Goal: Book appointment/travel/reservation

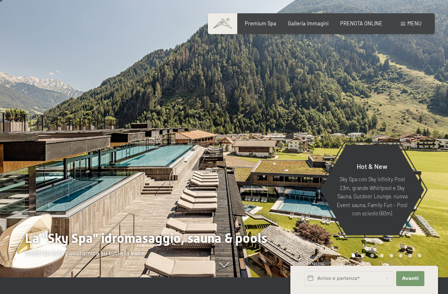
click at [364, 20] on div "Prenotazione Richiesta Premium Spa Galleria immagini PRENOTA ONLINE Menu DE IT …" at bounding box center [321, 23] width 201 height 7
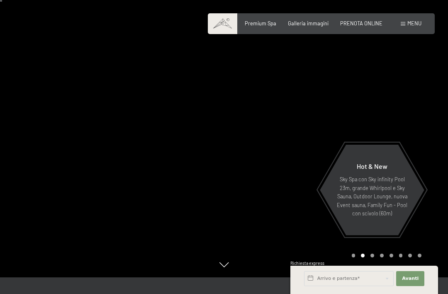
click at [360, 20] on div "Prenotazione Richiesta Premium Spa Galleria immagini PRENOTA ONLINE Menu DE IT …" at bounding box center [321, 23] width 201 height 7
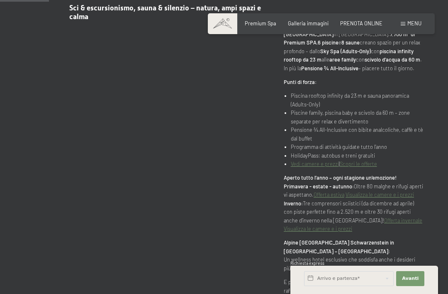
scroll to position [394, 0]
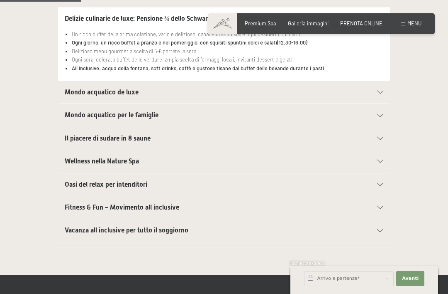
scroll to position [208, 0]
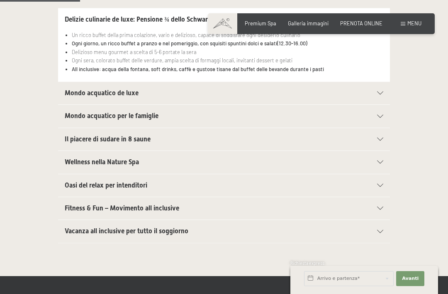
click at [91, 158] on span "Wellness nella Nature Spa" at bounding box center [102, 162] width 74 height 8
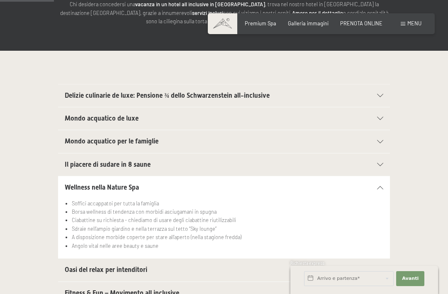
scroll to position [108, 0]
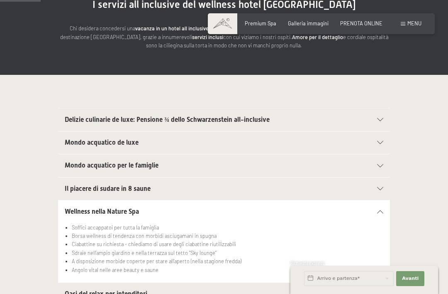
click at [92, 141] on span "Mondo acquatico de luxe" at bounding box center [102, 142] width 74 height 8
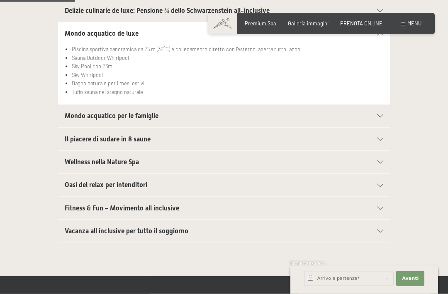
scroll to position [228, 0]
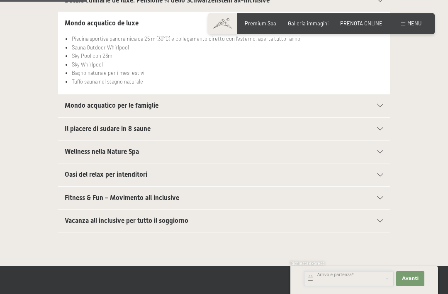
click at [350, 286] on input "text" at bounding box center [349, 278] width 90 height 15
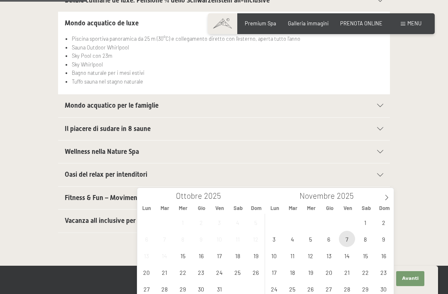
click at [350, 237] on span "7" at bounding box center [347, 238] width 16 height 16
click at [348, 233] on div "27 28 29 30 31 1 2 3 4 5 6 7 8 9 10 11 12 13 14 15 16 17 18 19 20 21 22 23 24 2…" at bounding box center [329, 254] width 128 height 83
click at [369, 238] on span "8" at bounding box center [366, 238] width 16 height 16
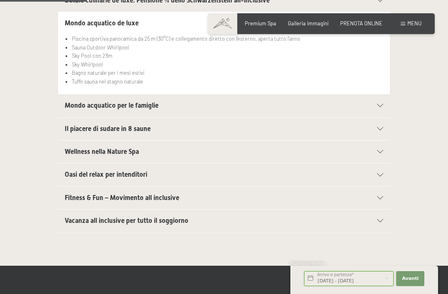
click at [367, 286] on input "Ven. 07/11/2025 - Sab. 08/11/2025" at bounding box center [349, 278] width 90 height 15
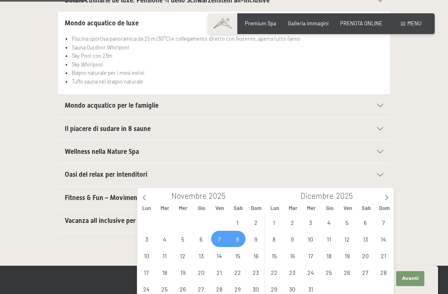
click at [240, 240] on span "8" at bounding box center [238, 238] width 16 height 16
click at [259, 235] on span "9" at bounding box center [256, 238] width 16 height 16
type input "Sab. 08/11/2025 - Dom. 09/11/2025"
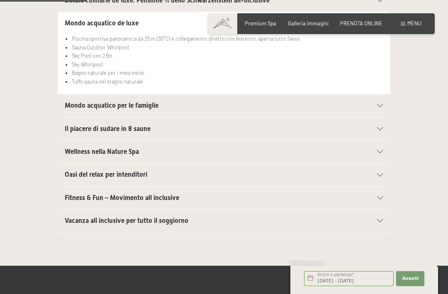
click at [415, 286] on button "Avanti Nascondere i campi dell'indirizzo" at bounding box center [411, 278] width 28 height 15
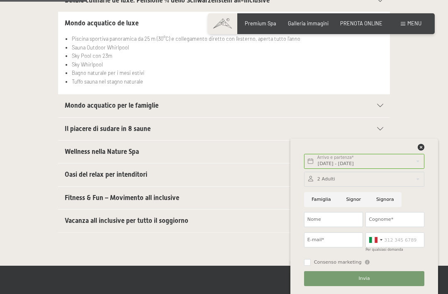
click at [390, 286] on button "Invia" at bounding box center [364, 278] width 120 height 15
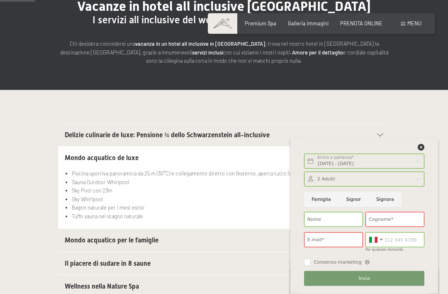
scroll to position [93, 0]
click at [424, 142] on div "Sab. 08/11/2025 - Dom. 09/11/2025 Arrivo e partenza* 1 Notte Avanti Nascondere …" at bounding box center [364, 215] width 131 height 155
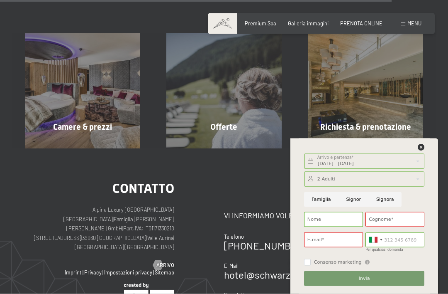
scroll to position [1058, 0]
click at [83, 140] on span "mostra altro" at bounding box center [84, 143] width 37 height 7
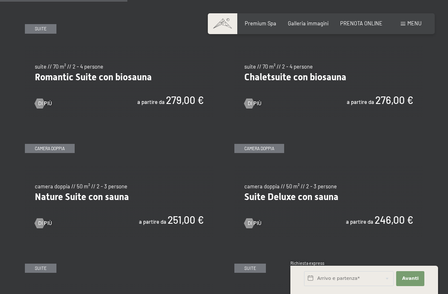
scroll to position [545, 0]
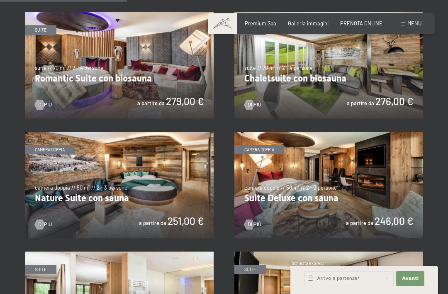
click at [388, 174] on img at bounding box center [329, 185] width 189 height 106
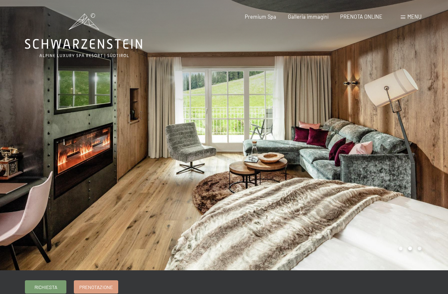
click at [400, 164] on div at bounding box center [336, 135] width 224 height 270
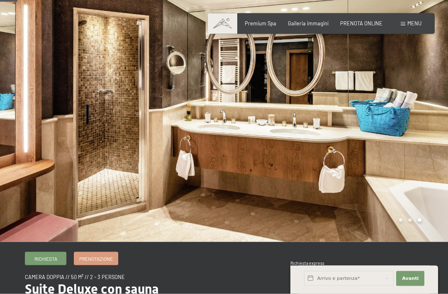
scroll to position [24, 0]
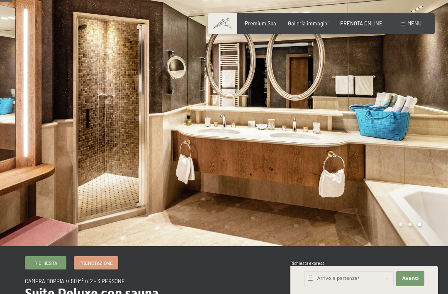
click at [423, 155] on div at bounding box center [336, 111] width 224 height 270
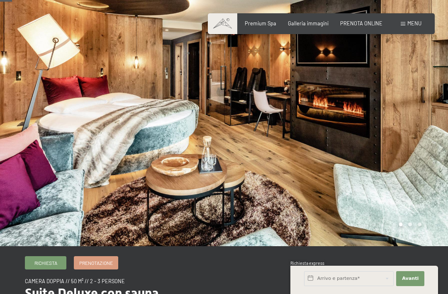
click at [423, 156] on div at bounding box center [336, 111] width 224 height 270
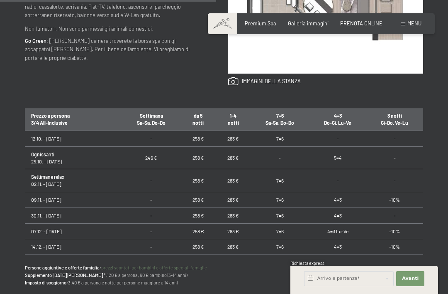
scroll to position [430, 0]
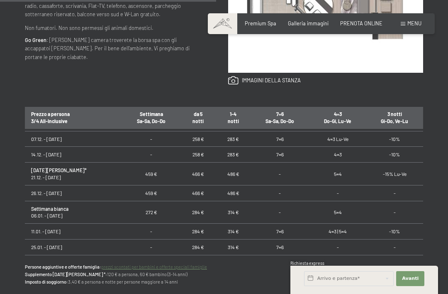
click at [427, 190] on div "Richiesta Prenotazione camera doppia // 50 m² // 2 - 3 persone Suite Deluxe con…" at bounding box center [224, 81] width 448 height 462
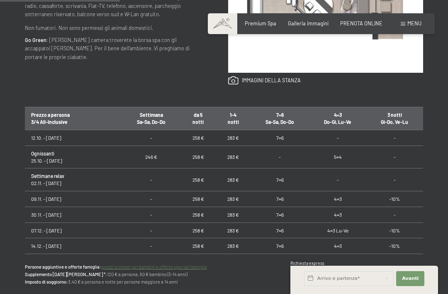
scroll to position [232, 0]
